Goal: Task Accomplishment & Management: Manage account settings

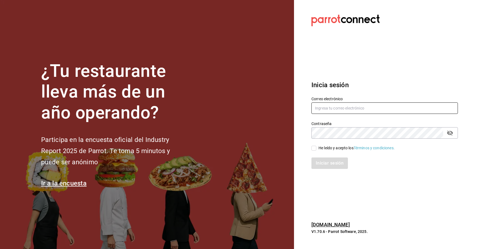
click at [376, 112] on input "text" at bounding box center [384, 107] width 146 height 11
paste input "[EMAIL_ADDRESS][DOMAIN_NAME]"
type input "[EMAIL_ADDRESS][DOMAIN_NAME]"
click at [316, 148] on input "He leído y acepto los Términos y condiciones." at bounding box center [313, 148] width 5 height 5
checkbox input "true"
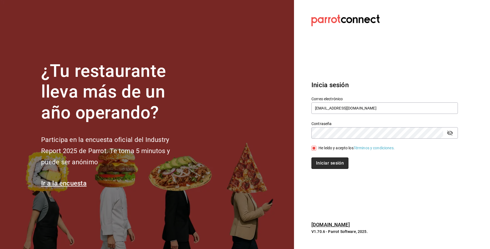
click at [318, 160] on button "Iniciar sesión" at bounding box center [329, 162] width 37 height 11
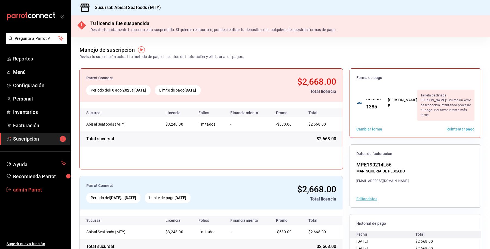
click at [16, 188] on span "admin Parrot" at bounding box center [39, 189] width 53 height 7
